Goal: Task Accomplishment & Management: Manage account settings

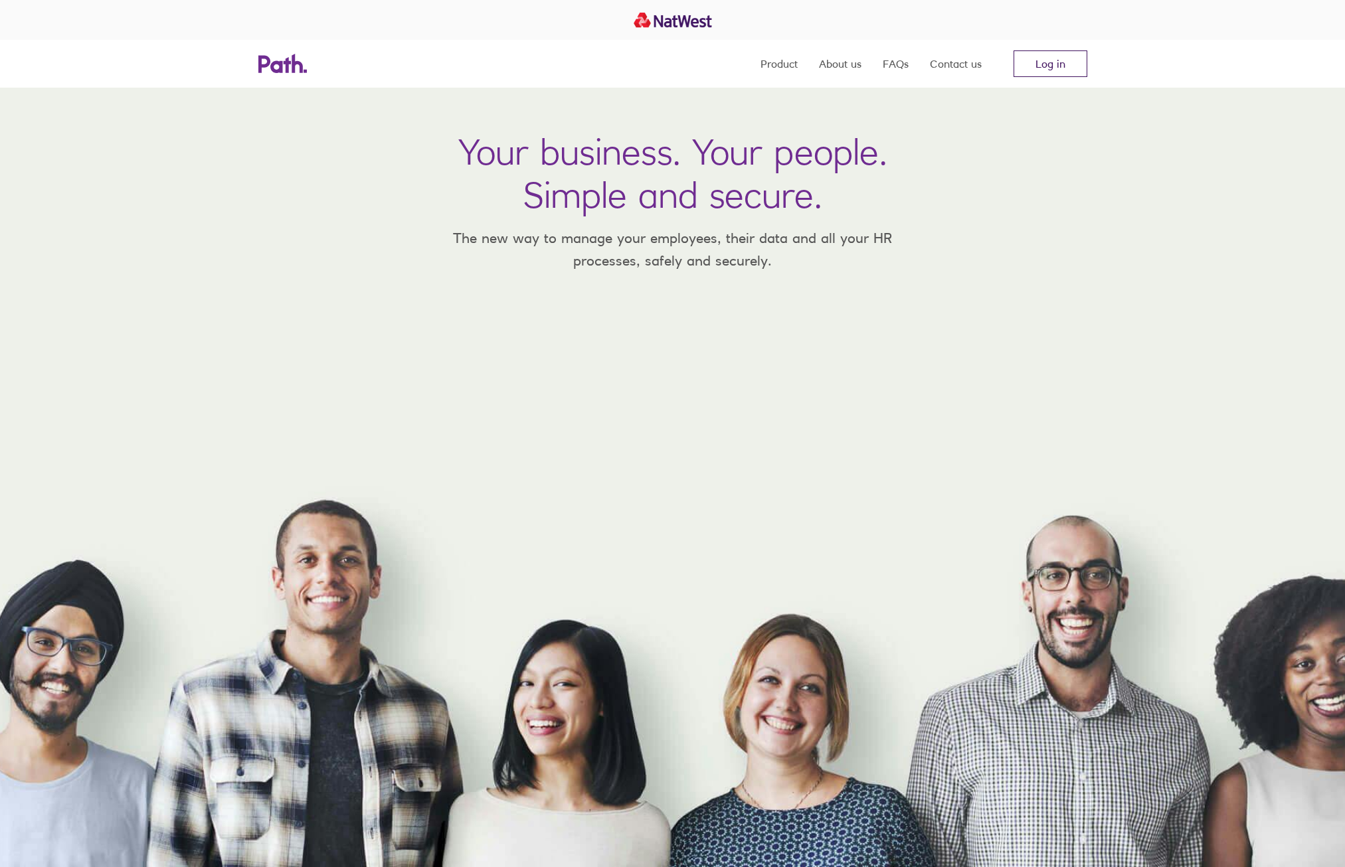
click at [1026, 62] on link "Log in" at bounding box center [1050, 63] width 74 height 27
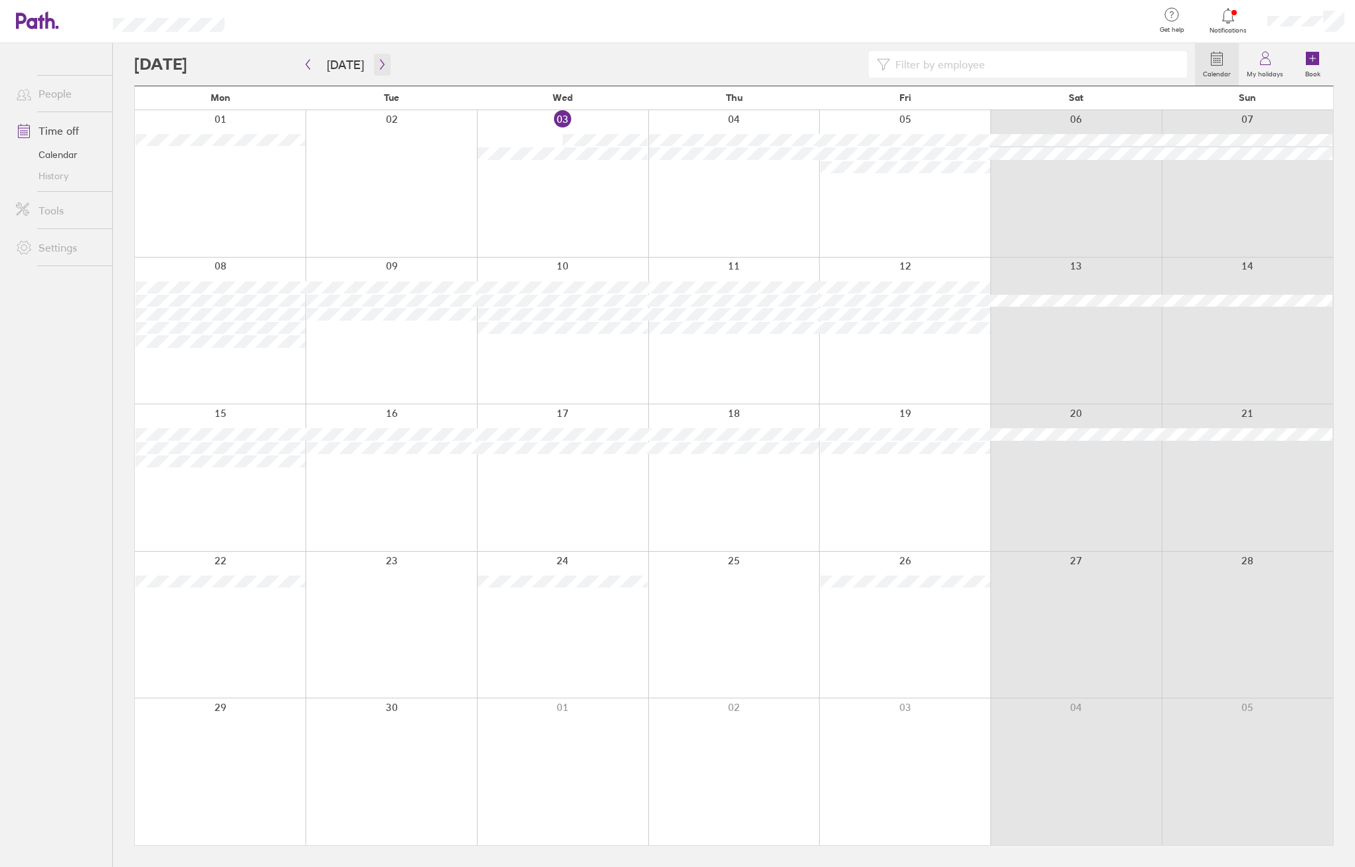
click at [377, 62] on icon "button" at bounding box center [382, 64] width 10 height 11
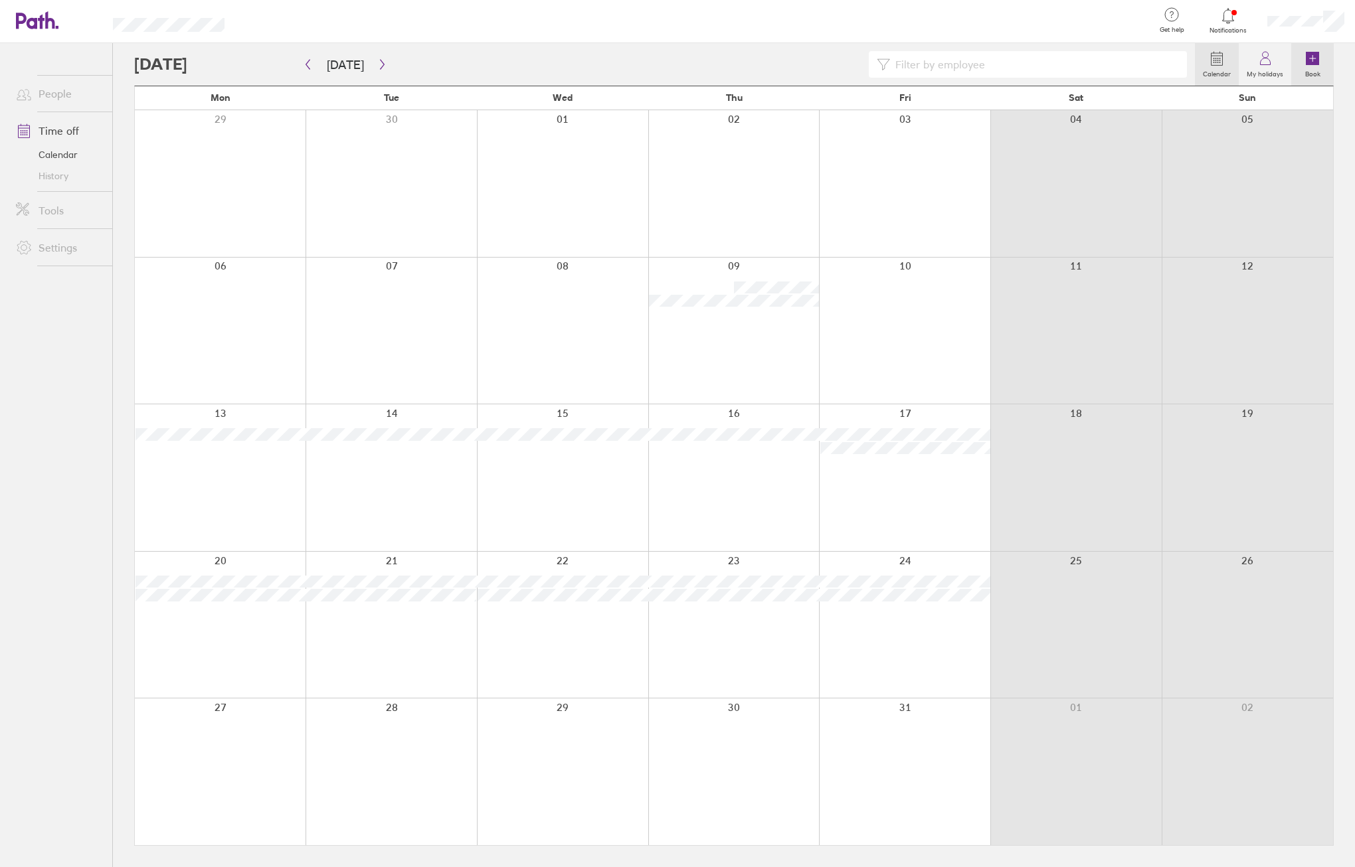
click at [1304, 63] on link "Book" at bounding box center [1312, 64] width 43 height 43
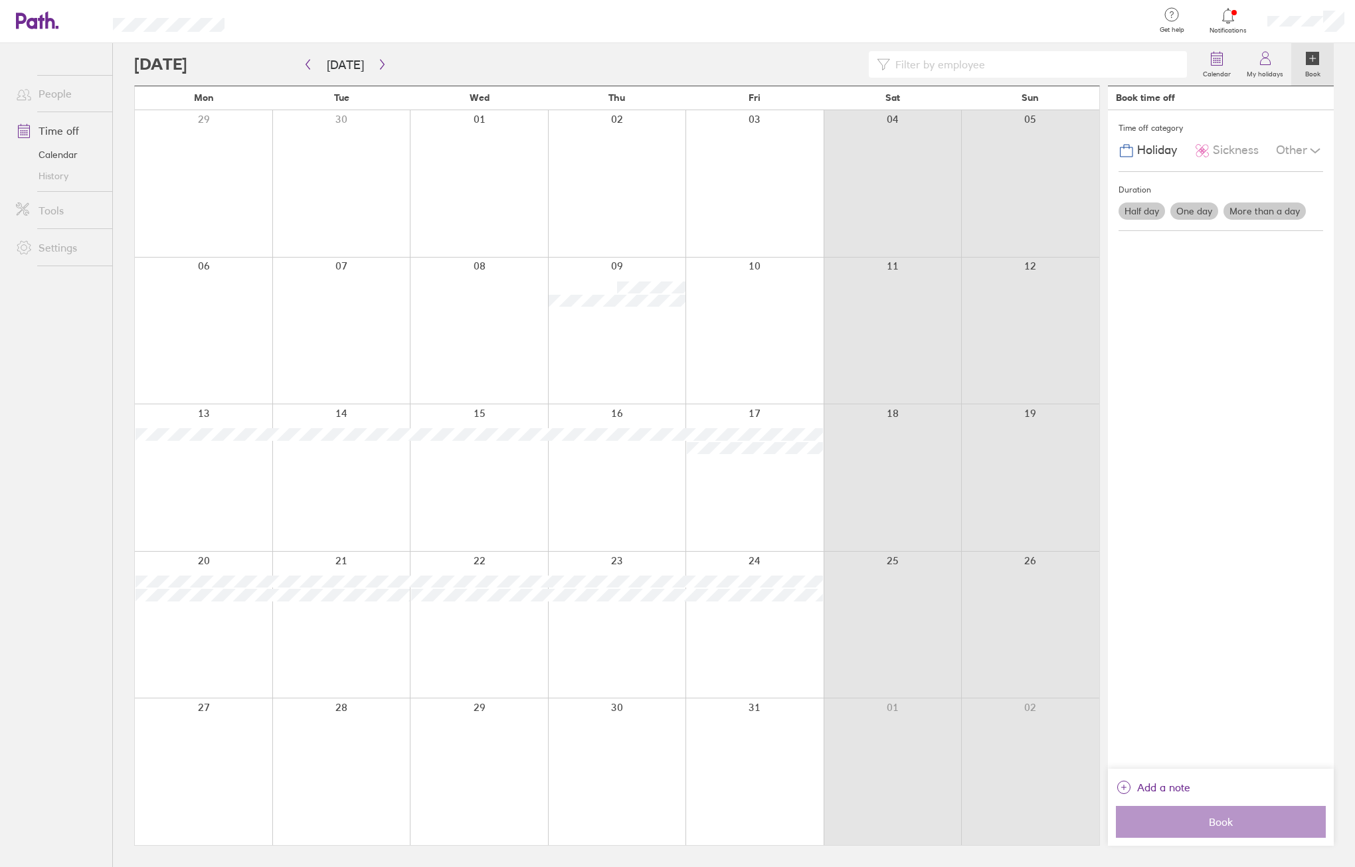
click at [1154, 217] on label "Half day" at bounding box center [1141, 211] width 46 height 17
click at [0, 0] on input "Half day" at bounding box center [0, 0] width 0 height 0
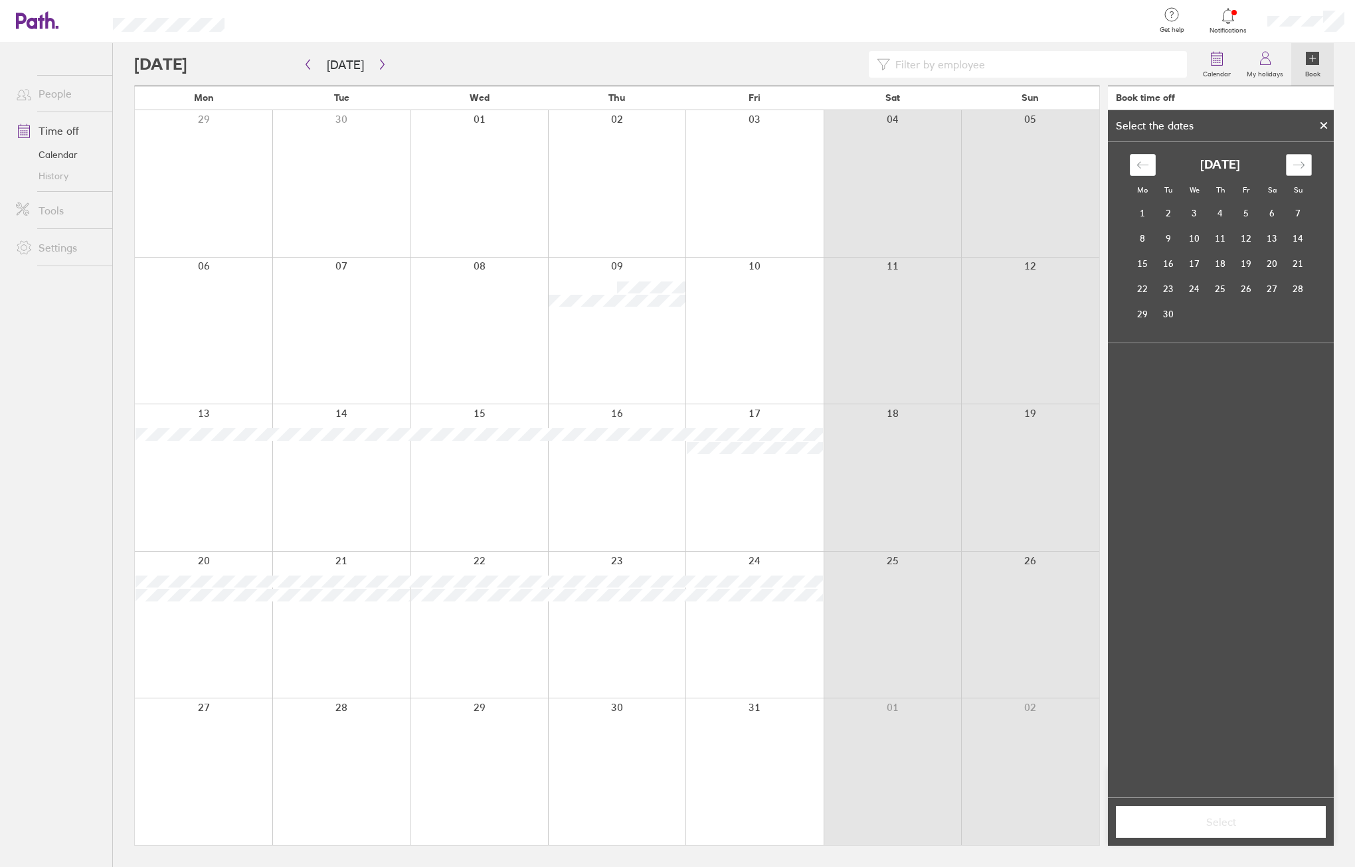
click at [1295, 163] on icon "Move forward to switch to the next month." at bounding box center [1298, 165] width 13 height 13
click at [1213, 264] on td "13" at bounding box center [1220, 263] width 26 height 25
click at [1235, 427] on label "Afternoon" at bounding box center [1245, 432] width 53 height 16
click at [0, 0] on input "Afternoon" at bounding box center [0, 0] width 0 height 0
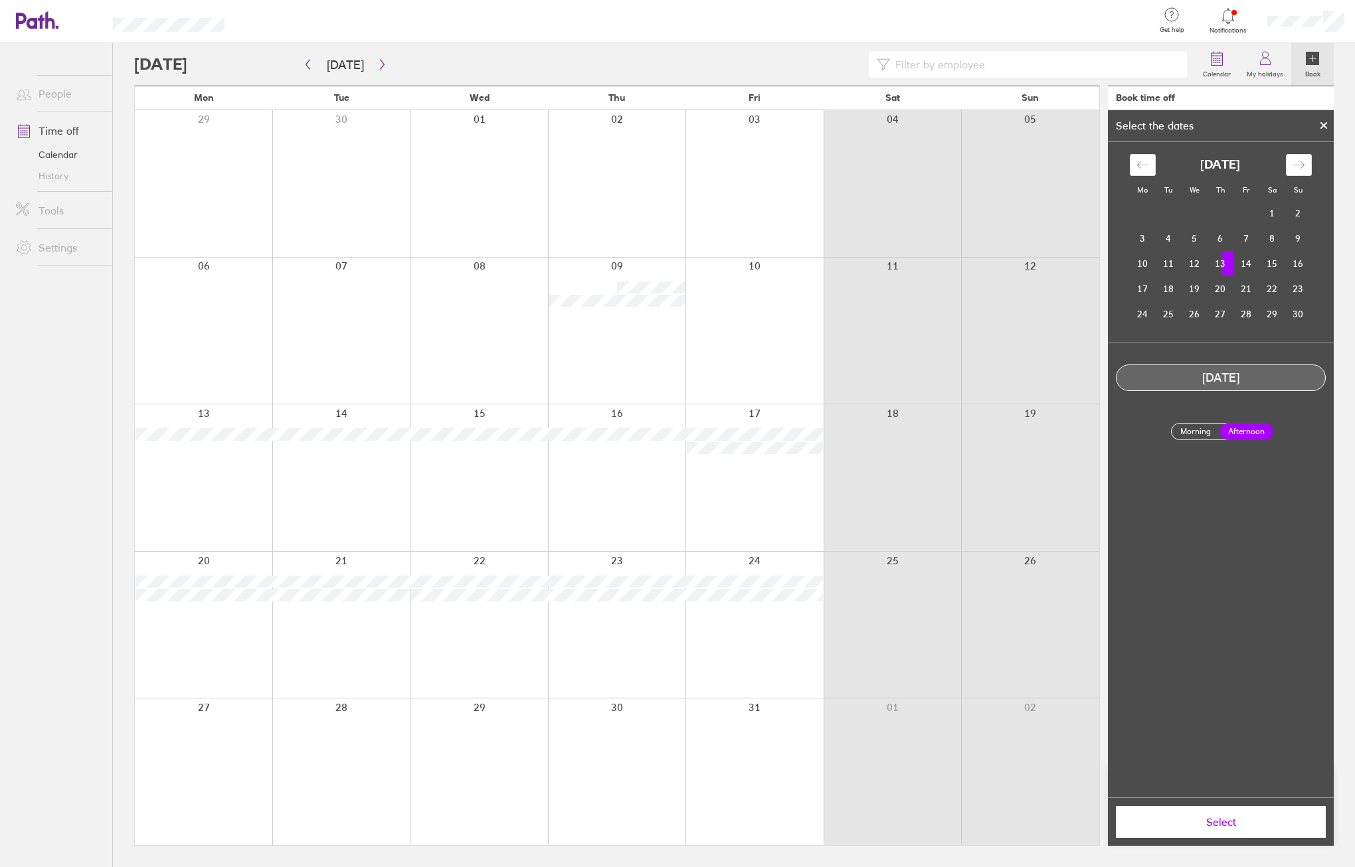
click at [1219, 820] on span "Select" at bounding box center [1220, 822] width 191 height 12
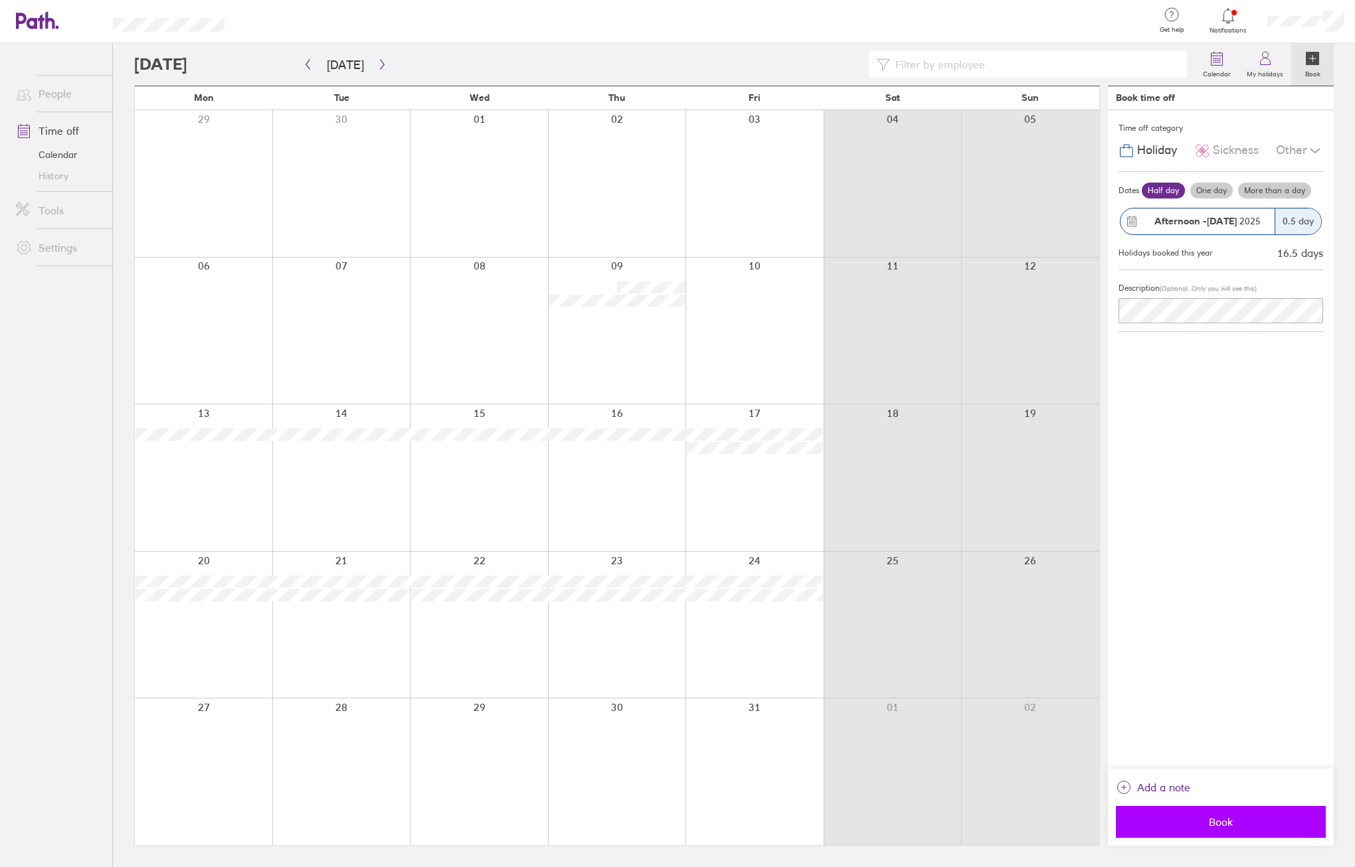
click at [1223, 820] on span "Book" at bounding box center [1220, 822] width 191 height 12
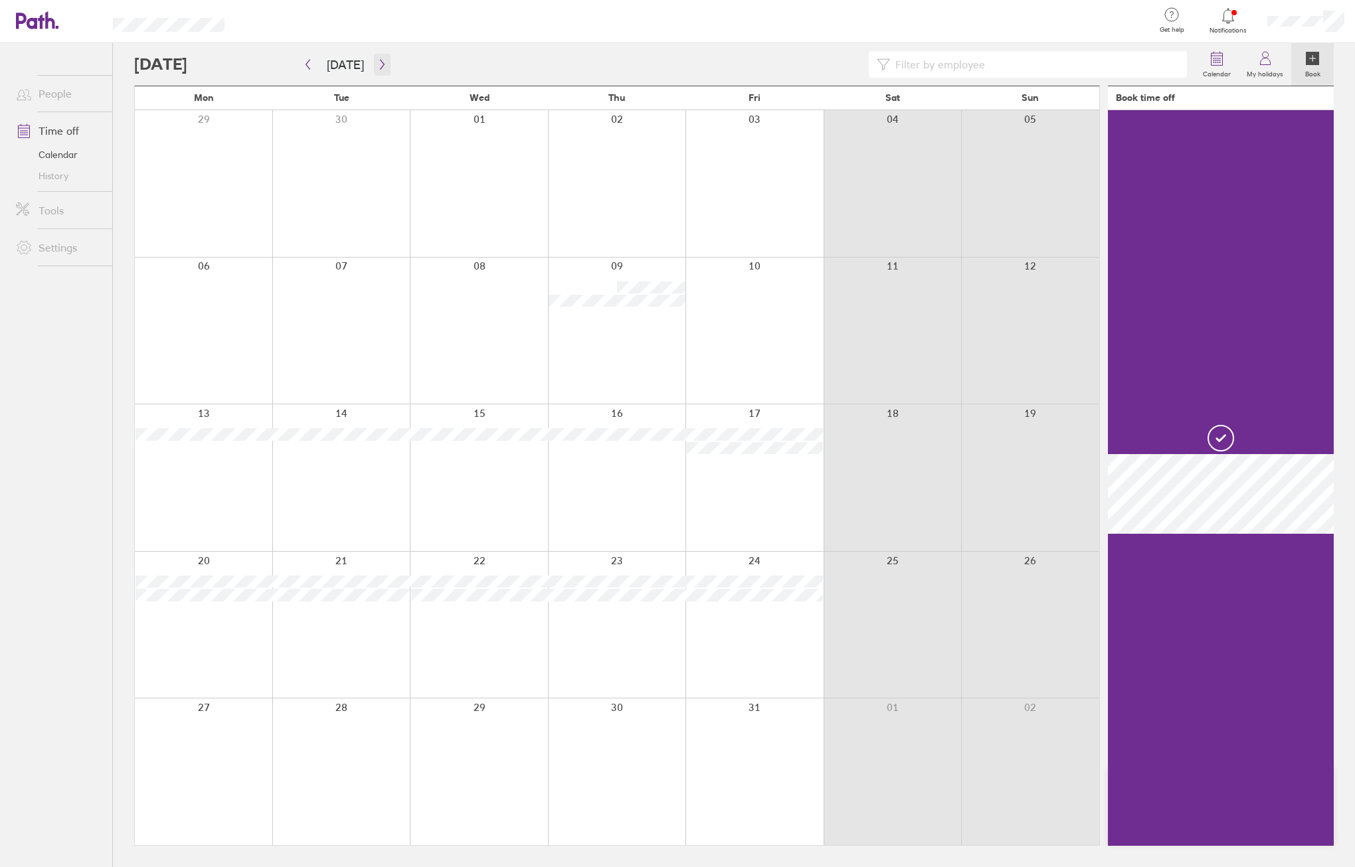
click at [377, 64] on icon "button" at bounding box center [382, 64] width 10 height 11
